Goal: Task Accomplishment & Management: Complete application form

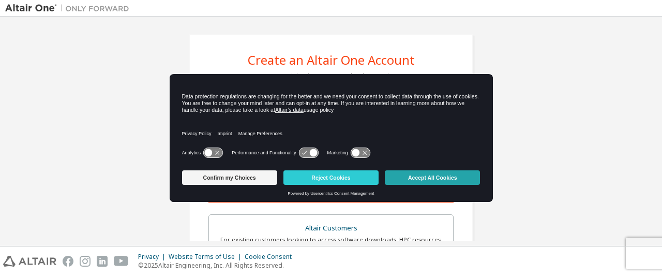
click at [428, 178] on button "Accept All Cookies" at bounding box center [432, 177] width 95 height 14
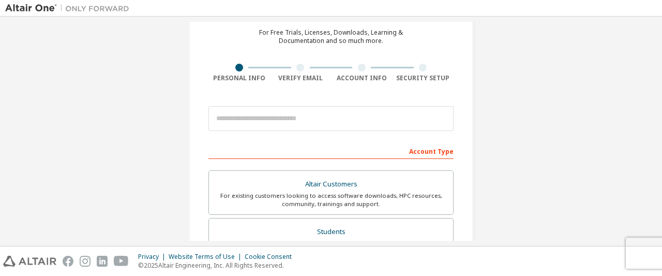
scroll to position [65, 0]
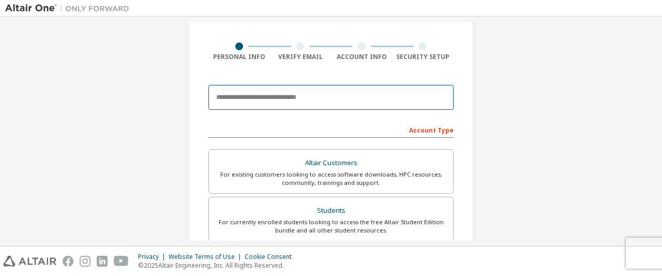
click at [375, 95] on input "email" at bounding box center [330, 97] width 245 height 25
type input "**********"
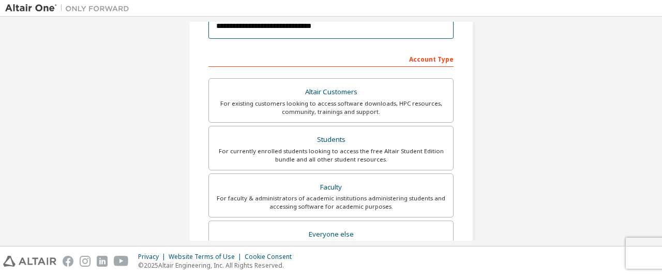
scroll to position [252, 0]
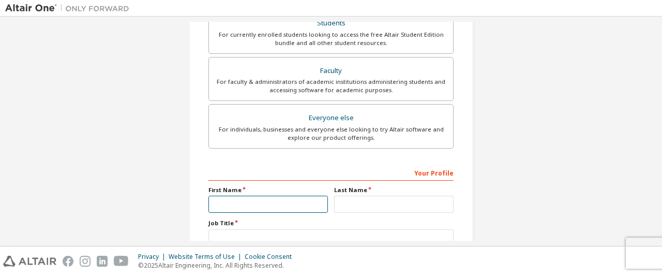
click at [268, 204] on input "text" at bounding box center [267, 203] width 119 height 17
type input "******"
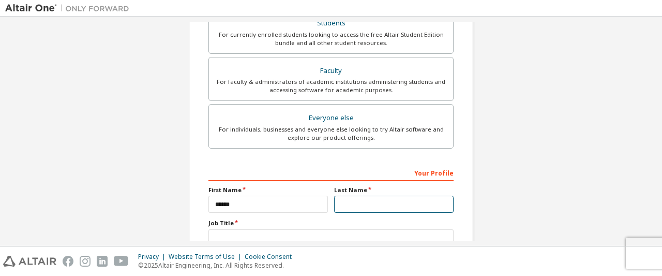
click at [371, 201] on input "text" at bounding box center [393, 203] width 119 height 17
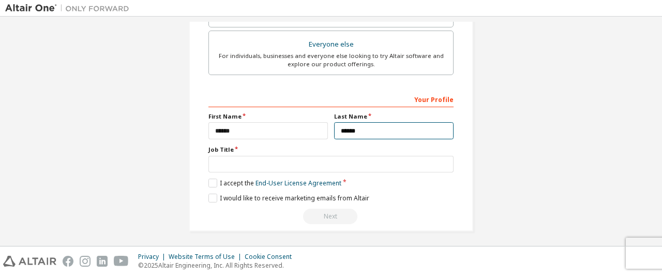
type input "******"
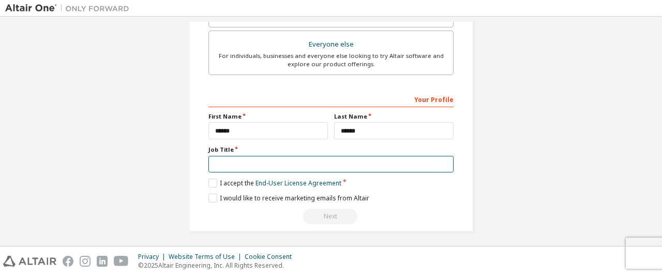
click at [329, 161] on input "text" at bounding box center [330, 164] width 245 height 17
type input "*******"
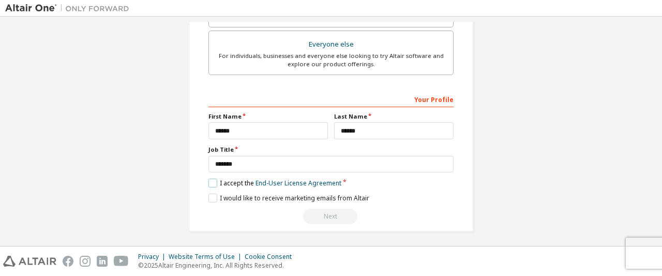
click at [209, 181] on label "I accept the End-User License Agreement" at bounding box center [274, 182] width 133 height 9
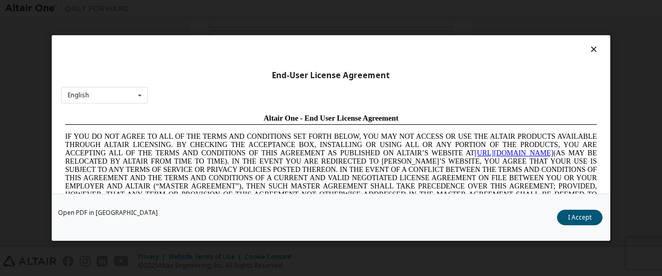
scroll to position [0, 0]
click at [577, 216] on button "I Accept" at bounding box center [579, 217] width 45 height 16
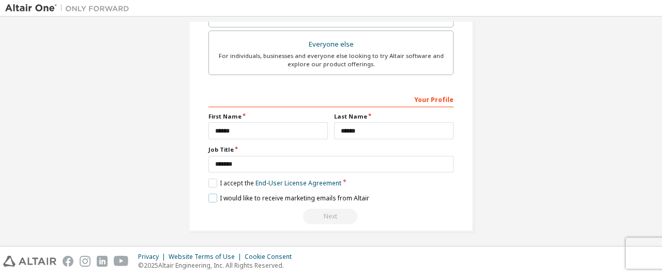
click at [210, 199] on label "I would like to receive marketing emails from Altair" at bounding box center [288, 197] width 161 height 9
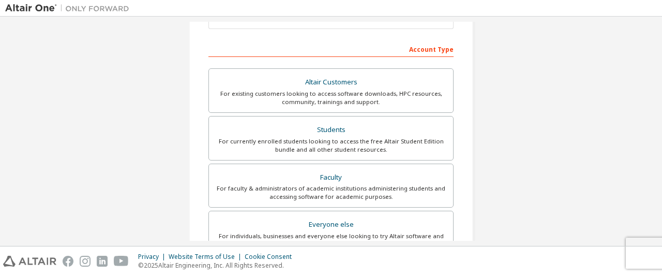
scroll to position [146, 0]
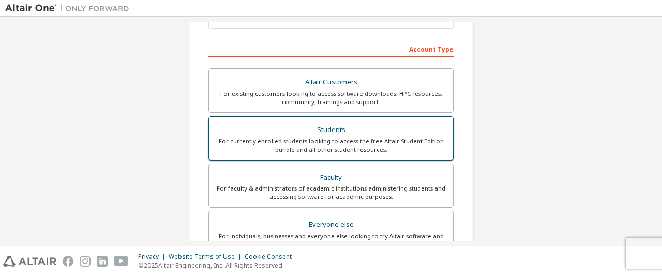
click at [350, 137] on div "For currently enrolled students looking to access the free Altair Student Editi…" at bounding box center [331, 145] width 232 height 17
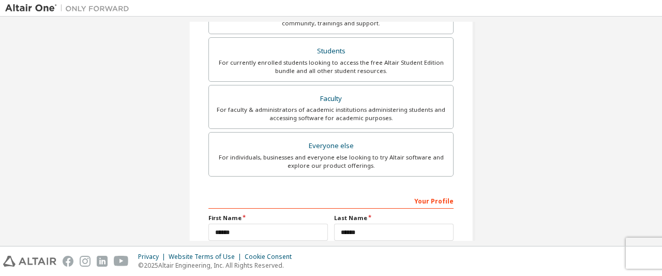
scroll to position [326, 0]
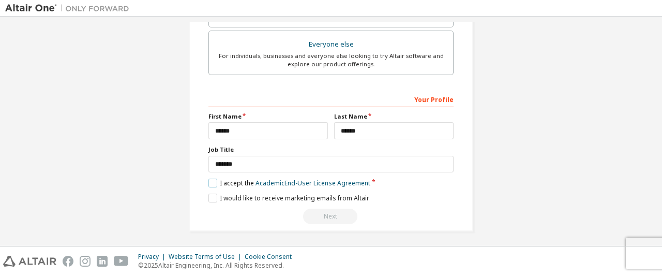
click at [249, 179] on label "I accept the Academic End-User License Agreement" at bounding box center [289, 182] width 162 height 9
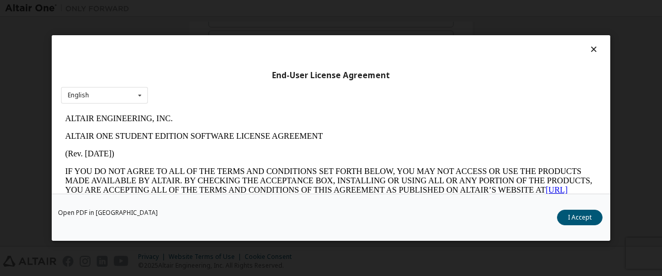
scroll to position [0, 0]
click at [568, 217] on button "I Accept" at bounding box center [579, 217] width 45 height 16
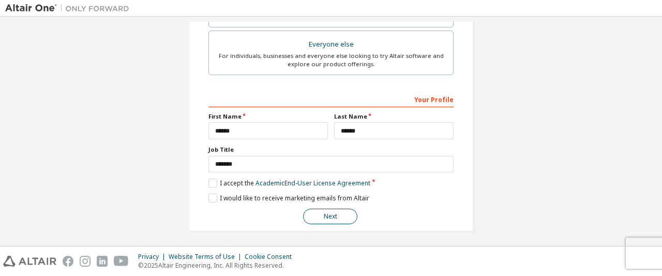
click at [322, 209] on button "Next" at bounding box center [330, 216] width 54 height 16
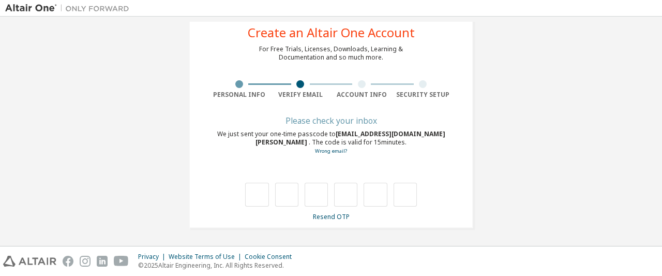
scroll to position [27, 0]
type input "*"
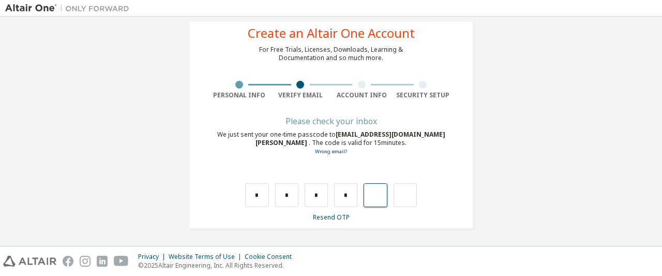
type input "*"
